Goal: Task Accomplishment & Management: Use online tool/utility

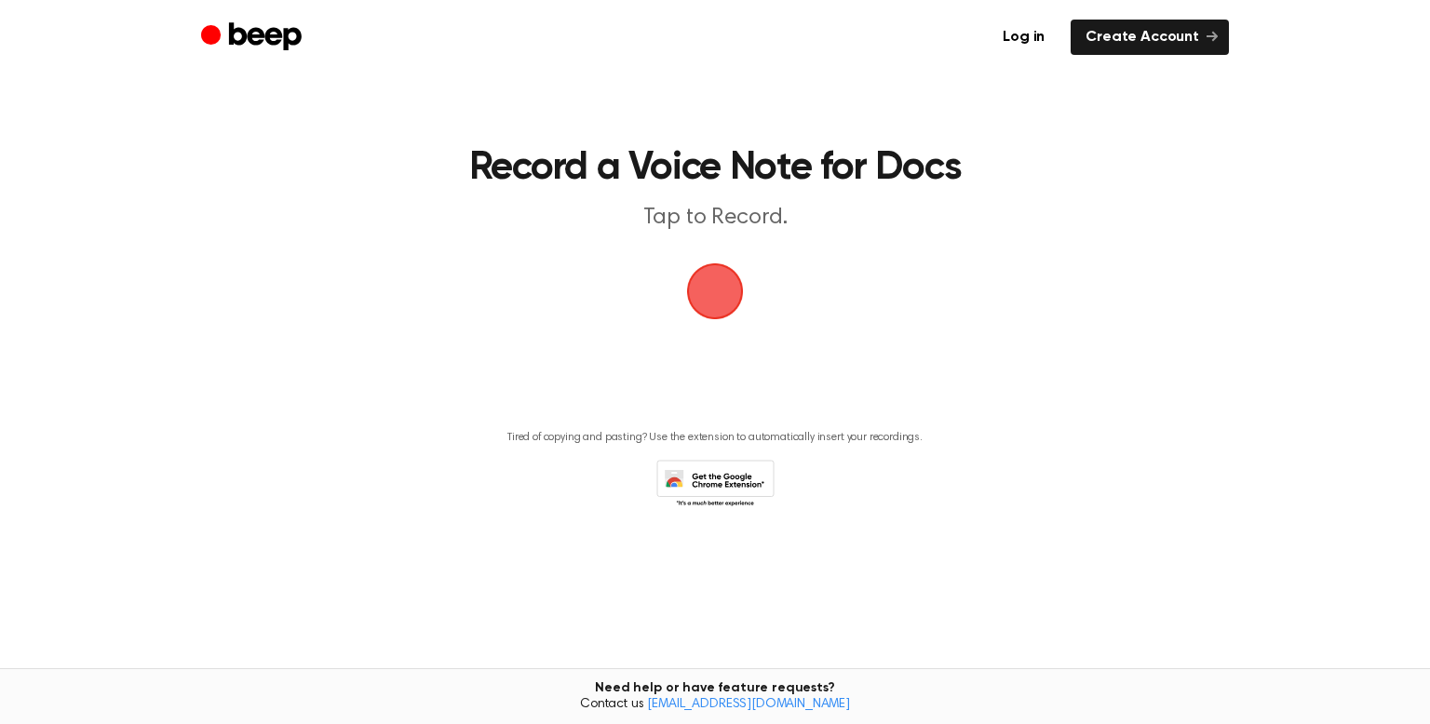
click at [723, 285] on span "button" at bounding box center [714, 291] width 63 height 63
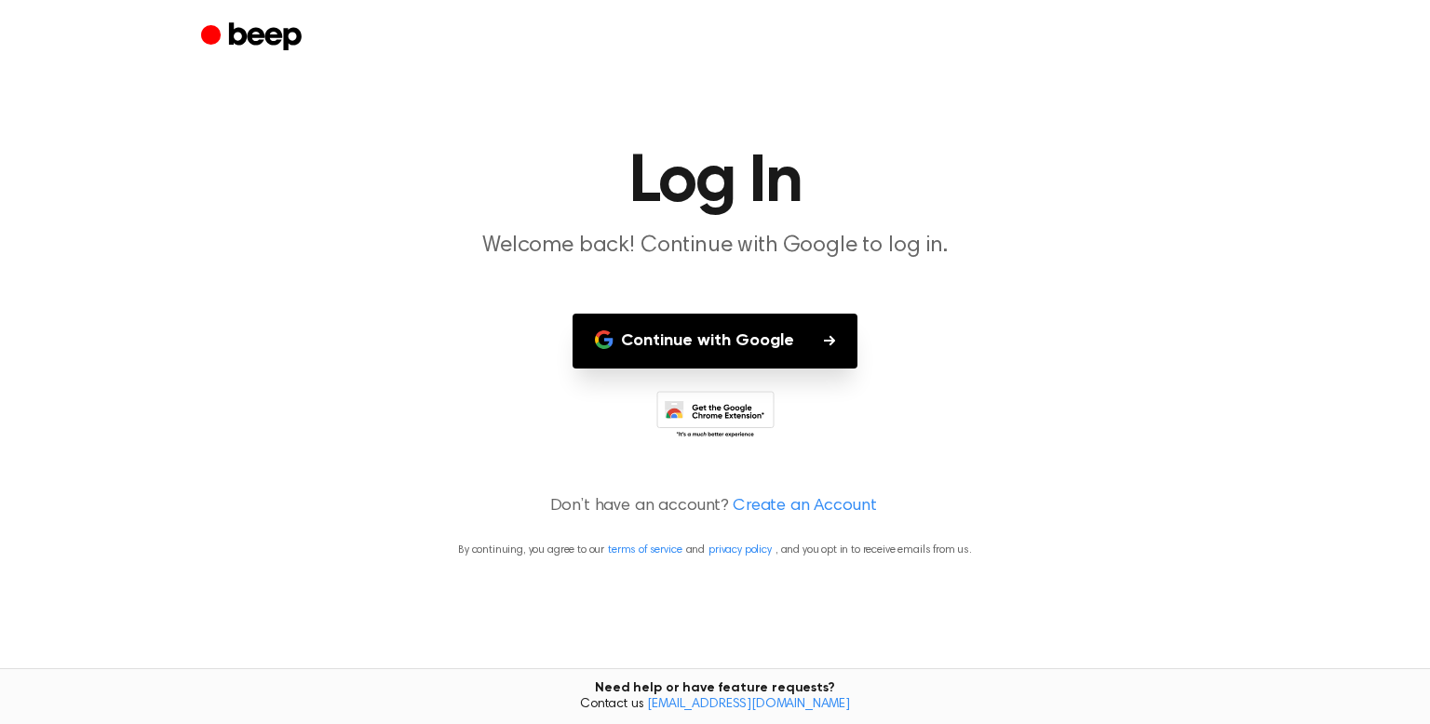
click at [754, 357] on button "Continue with Google" at bounding box center [714, 341] width 285 height 55
click at [557, 156] on h1 "Log In" at bounding box center [714, 182] width 953 height 67
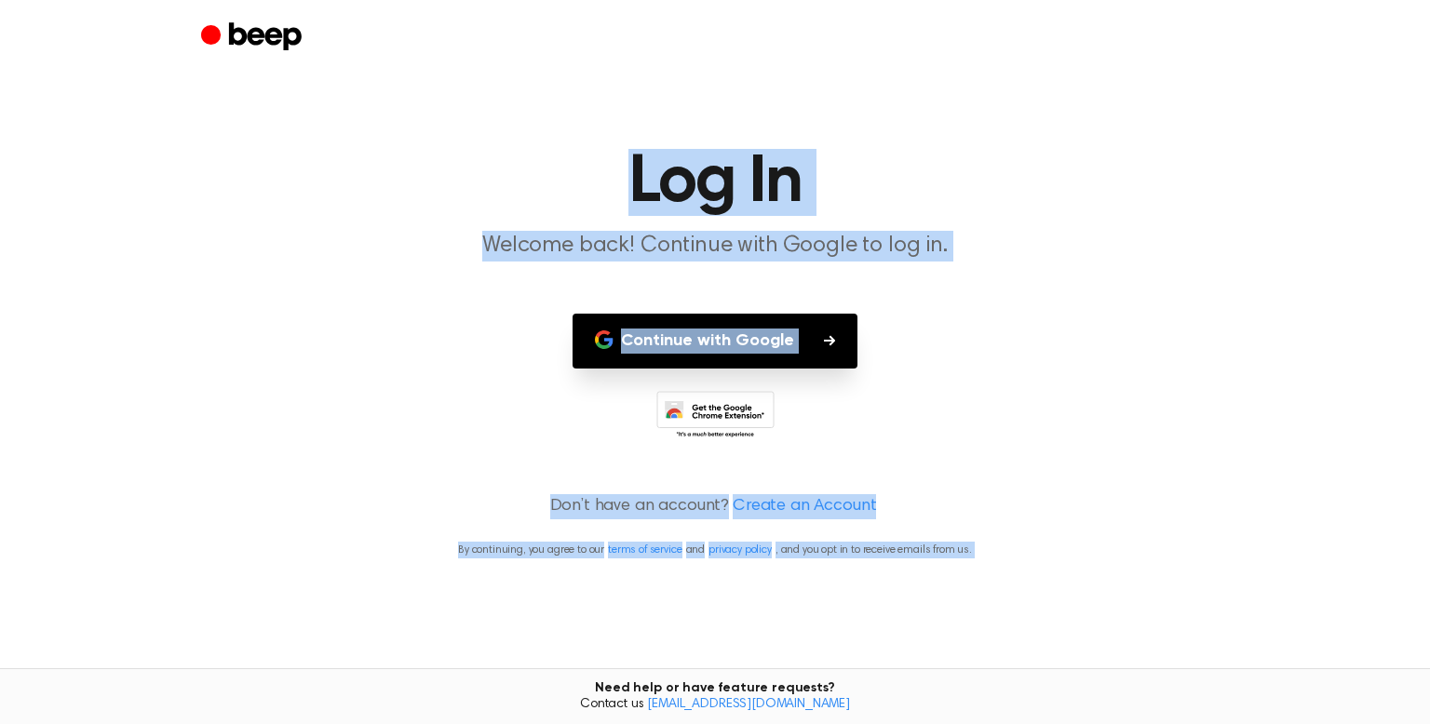
drag, startPoint x: 557, startPoint y: 156, endPoint x: 612, endPoint y: 663, distance: 509.3
click at [612, 663] on main "Log In Welcome back! Continue with Google to log in. Continue with Google Don’t…" at bounding box center [715, 362] width 1430 height 724
click at [819, 336] on button "Continue with Google" at bounding box center [714, 341] width 285 height 55
